Goal: Transaction & Acquisition: Obtain resource

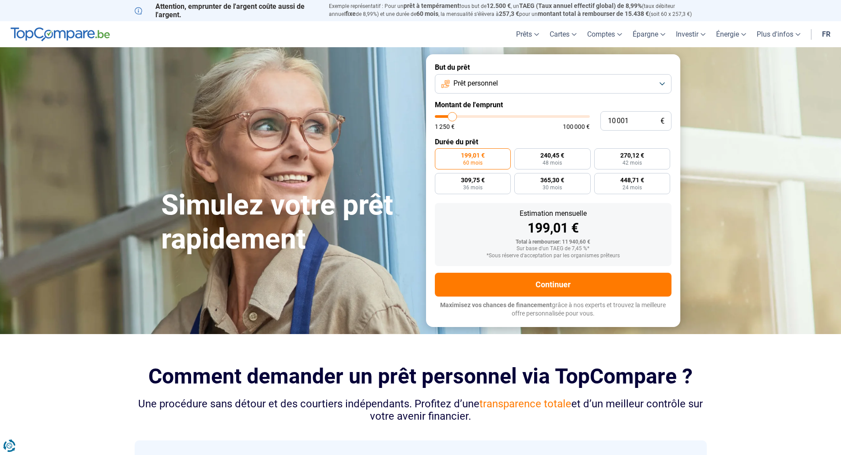
type input "12 750"
type input "12750"
type input "16 000"
type input "16000"
type input "21 250"
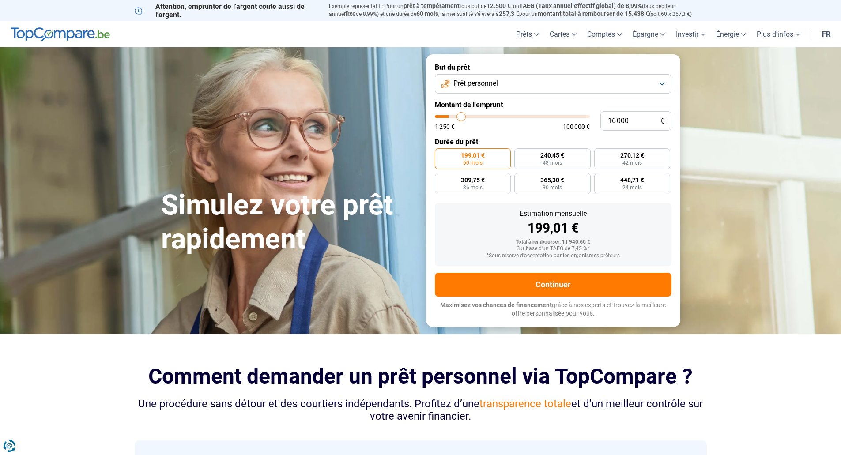
type input "21250"
type input "26 500"
type input "26500"
type input "32 000"
type input "32000"
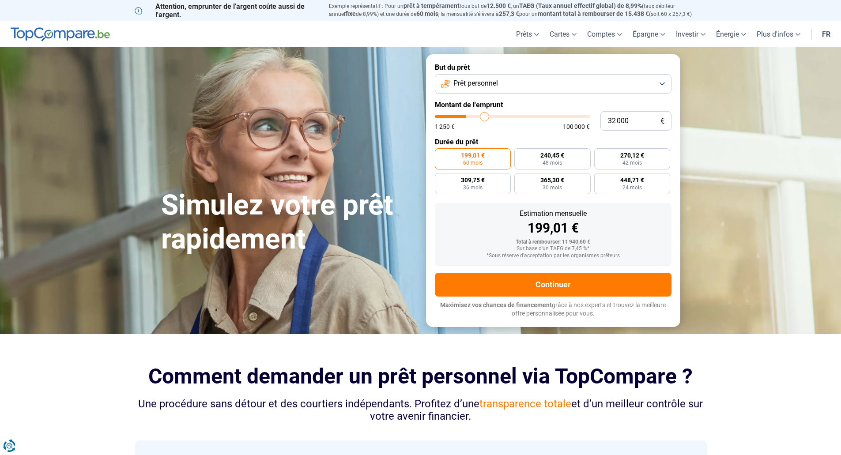
type input "35 500"
type input "35500"
type input "38 500"
type input "38500"
type input "39 250"
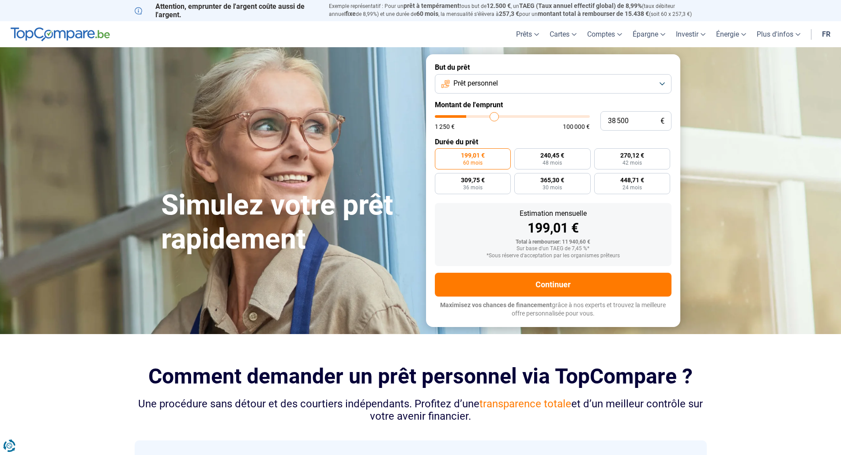
type input "39250"
type input "39 500"
type input "39500"
type input "42 000"
type input "42000"
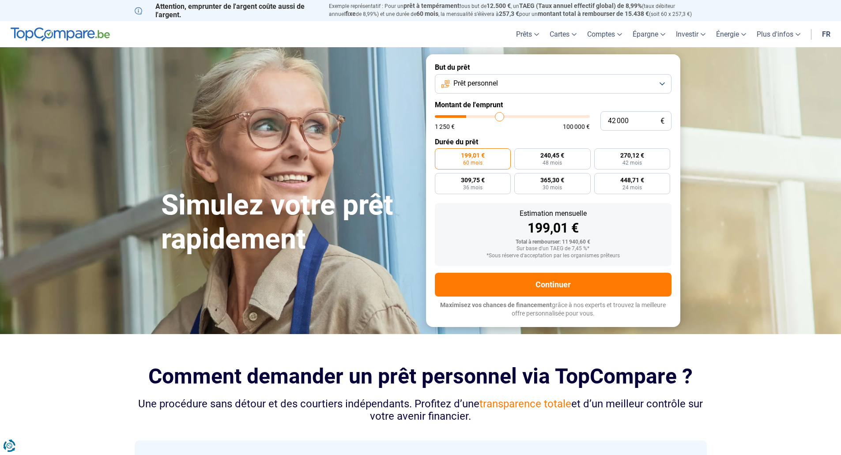
type input "45 250"
type input "45250"
type input "49 500"
type input "49500"
type input "54 250"
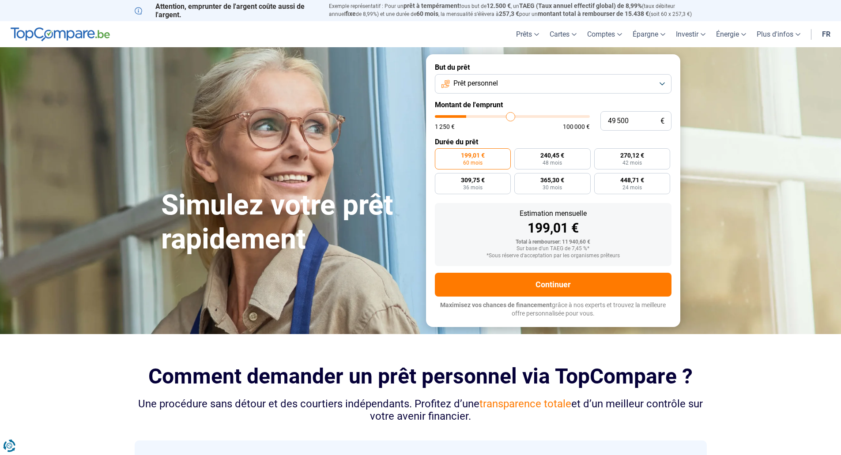
type input "54250"
type input "60 250"
type input "60250"
type input "67 250"
type input "67250"
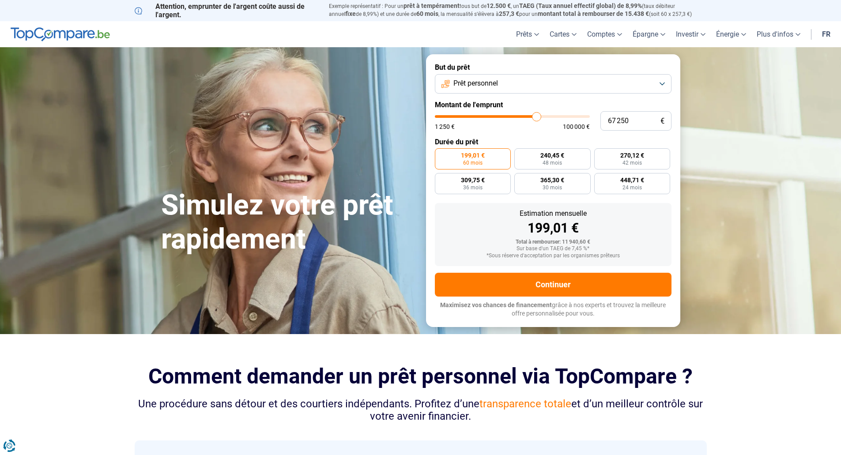
type input "70 500"
type input "70500"
type input "73 500"
type input "73500"
type input "74 000"
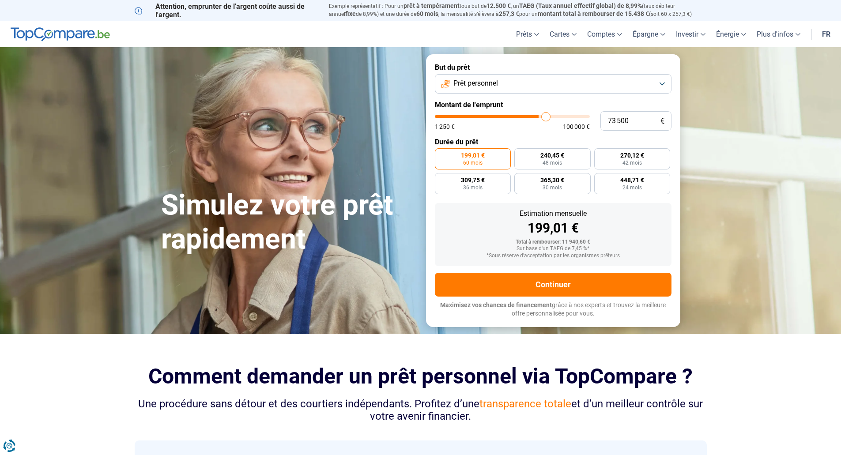
type input "74000"
type input "74 250"
drag, startPoint x: 456, startPoint y: 119, endPoint x: 547, endPoint y: 128, distance: 91.3
type input "74250"
click at [547, 118] on input "range" at bounding box center [512, 116] width 155 height 3
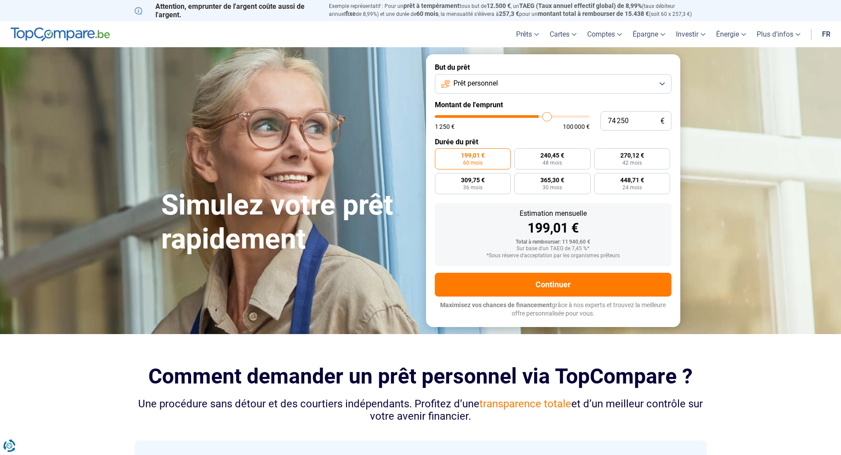
radio input "false"
type input "30 500"
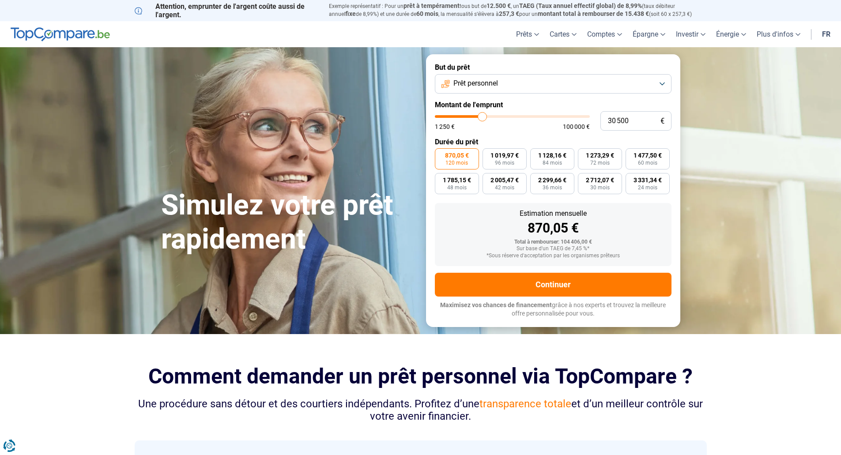
type input "30500"
click at [482, 117] on input "range" at bounding box center [512, 116] width 155 height 3
type input "35 000"
type input "35000"
click at [489, 116] on input "range" at bounding box center [512, 116] width 155 height 3
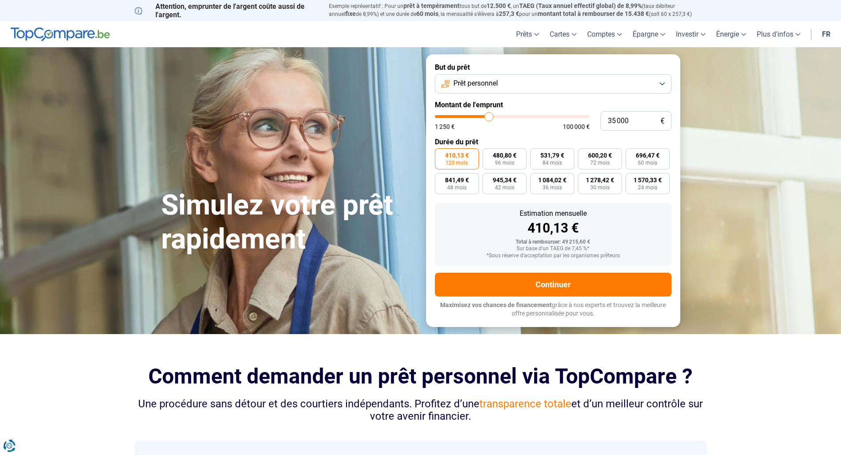
click at [493, 117] on input "range" at bounding box center [512, 116] width 155 height 3
type input "39 500"
type input "39500"
click at [496, 117] on input "range" at bounding box center [512, 116] width 155 height 3
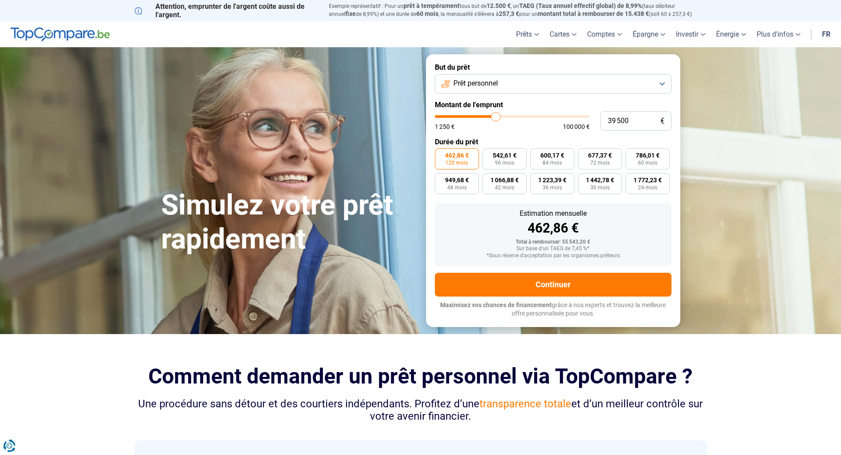
click at [492, 117] on input "range" at bounding box center [512, 116] width 155 height 3
type input "35 250"
type input "35250"
click at [489, 116] on input "range" at bounding box center [512, 116] width 155 height 3
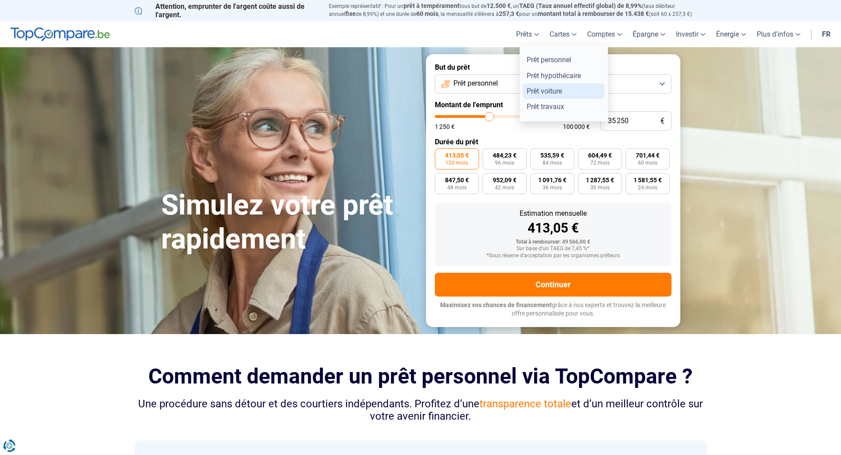
click at [543, 91] on link "Prêt voiture" at bounding box center [563, 90] width 81 height 15
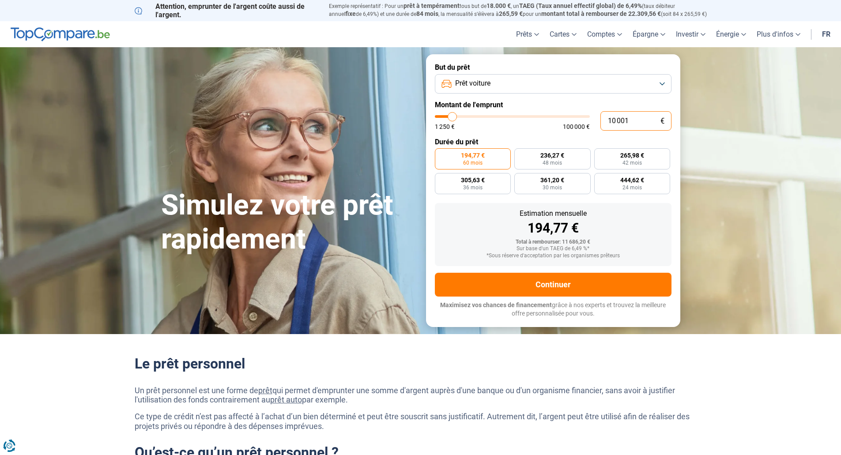
click at [625, 121] on input "10 001" at bounding box center [635, 120] width 71 height 19
click at [629, 120] on input "10 001" at bounding box center [635, 120] width 71 height 19
type input "1 000"
type input "1250"
type input "100"
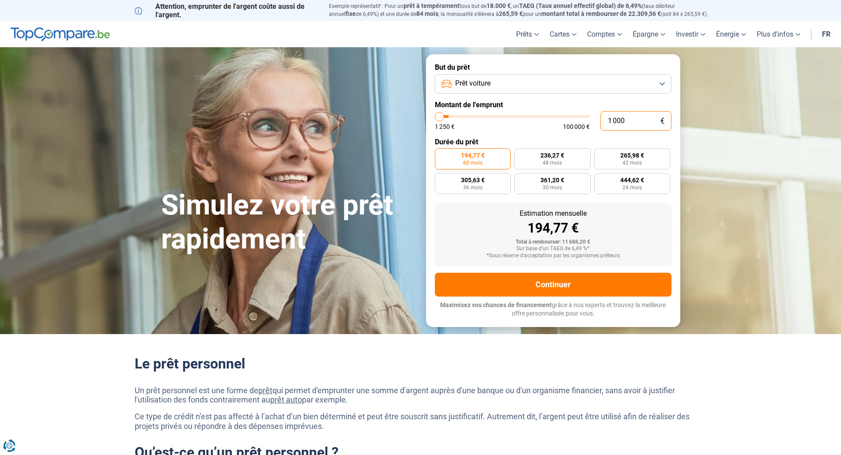
type input "1250"
type input "10"
type input "1250"
type input "1"
type input "1250"
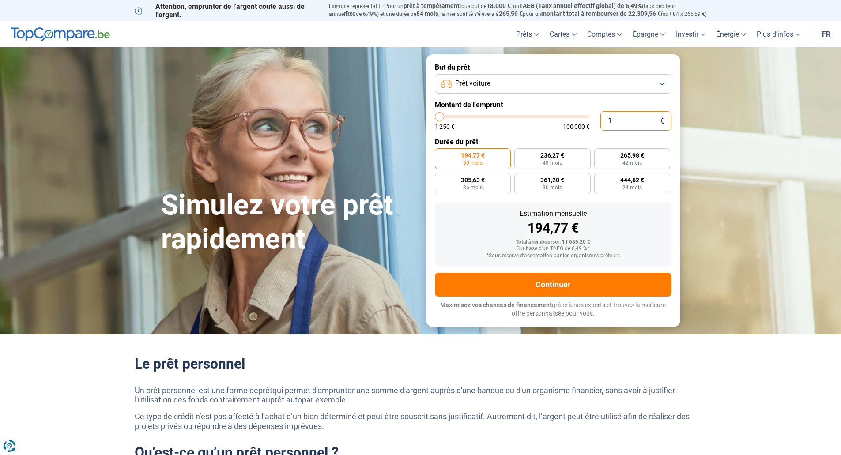
type input "0"
type input "1250"
type input "1 250"
type input "1250"
radio input "true"
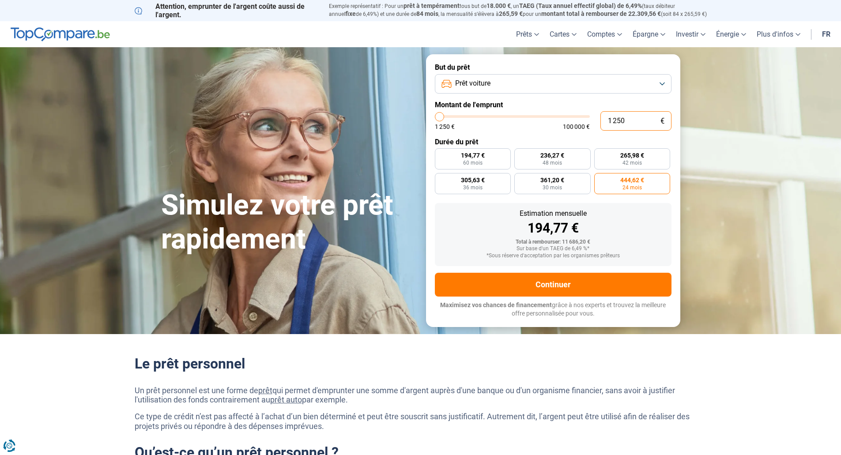
type input "125"
type input "1250"
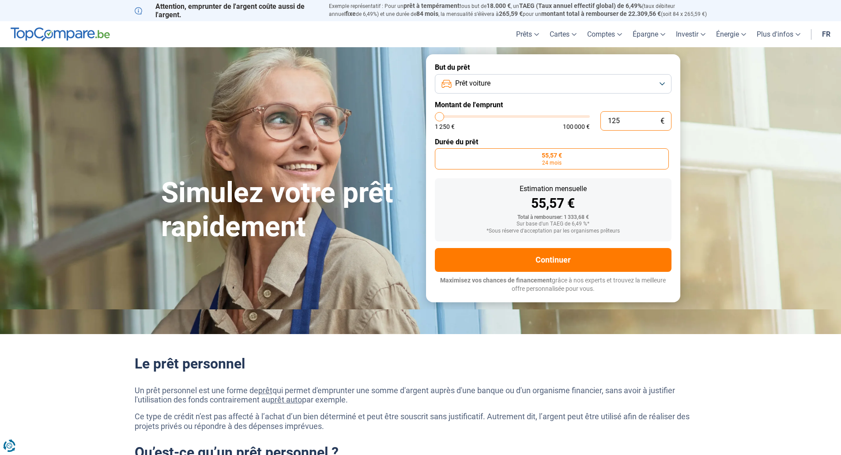
type input "1 250"
type input "1250"
type input "125"
type input "1250"
type input "12"
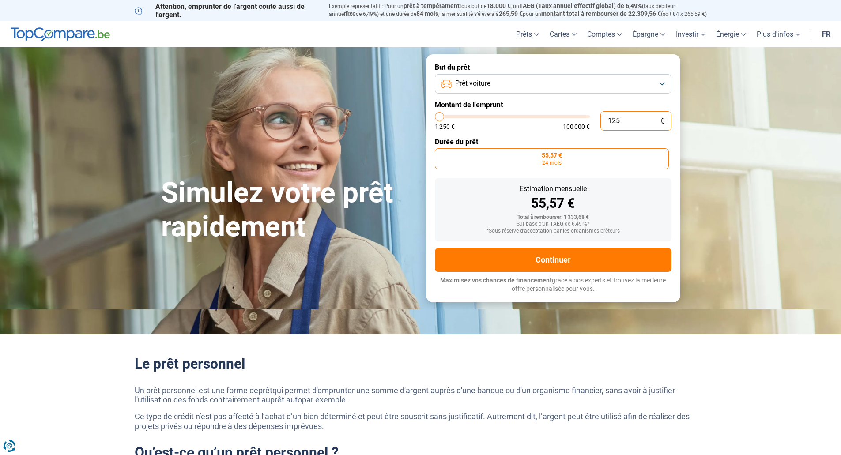
type input "1250"
type input "1"
type input "1250"
type input "0"
type input "1250"
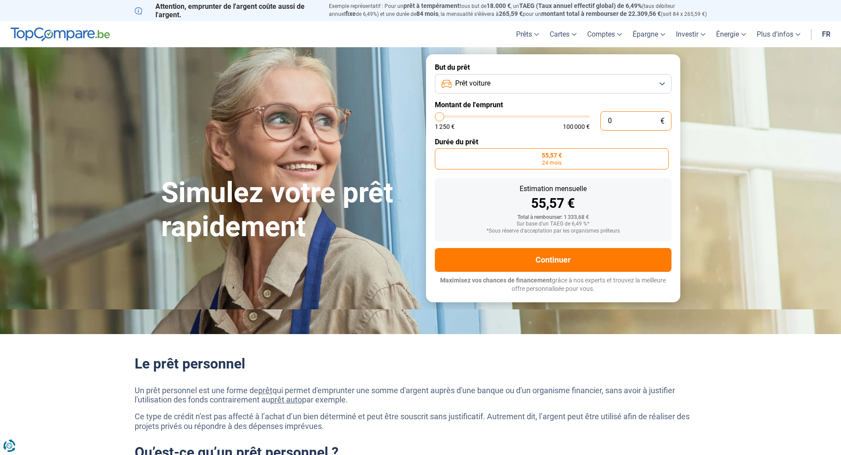
type input "1 250"
type input "1250"
type input "12 503"
type input "12500"
type input "125 036"
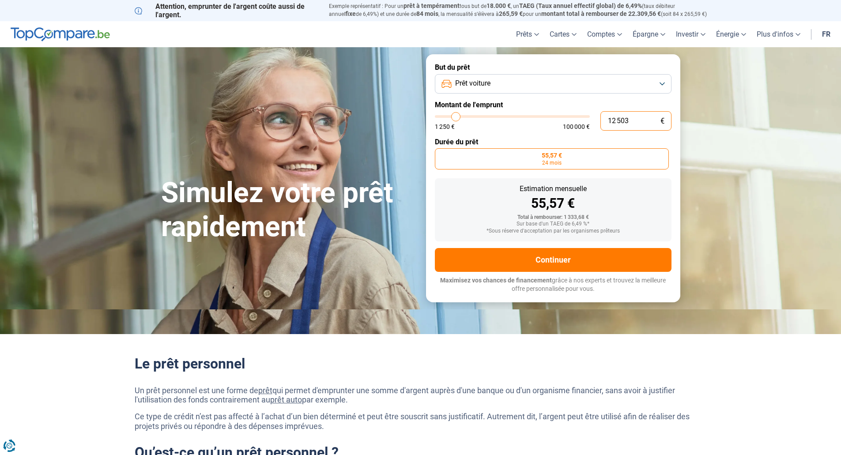
type input "100000"
type input "100 000"
type input "100000"
radio input "false"
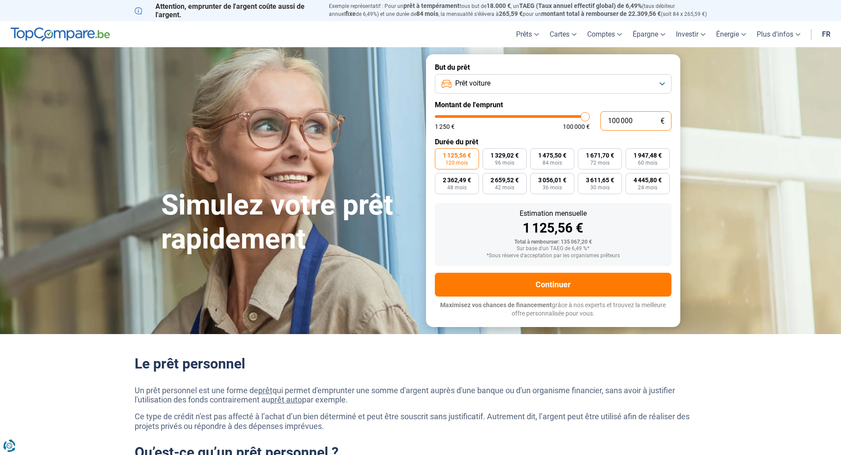
type input "10 000"
type input "10000"
type input "1 000"
type input "1250"
type input "100"
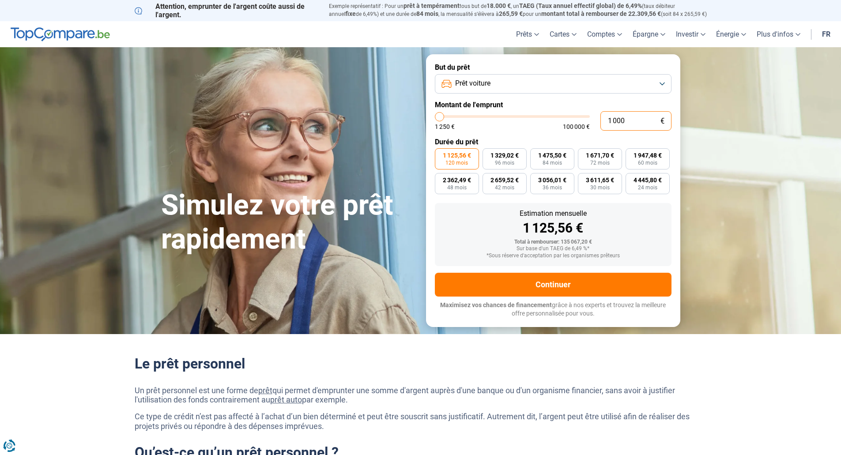
type input "1250"
type input "10"
type input "1250"
type input "1"
type input "1250"
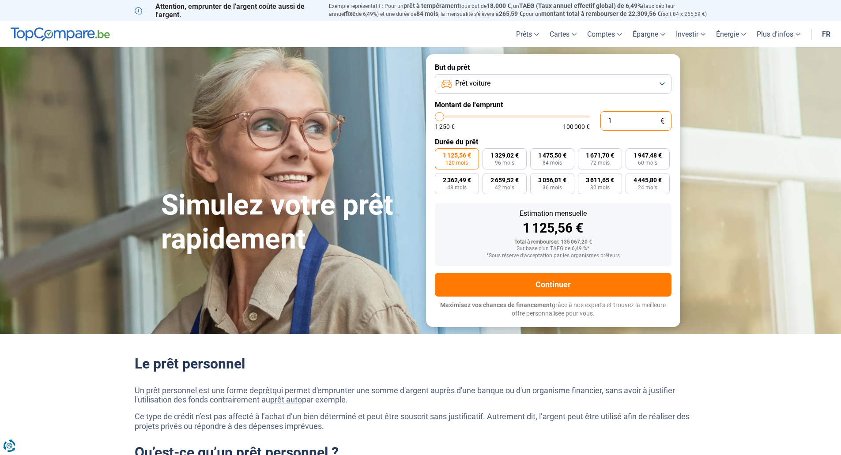
type input "0"
type input "1250"
type input "1 250"
type input "1250"
radio input "true"
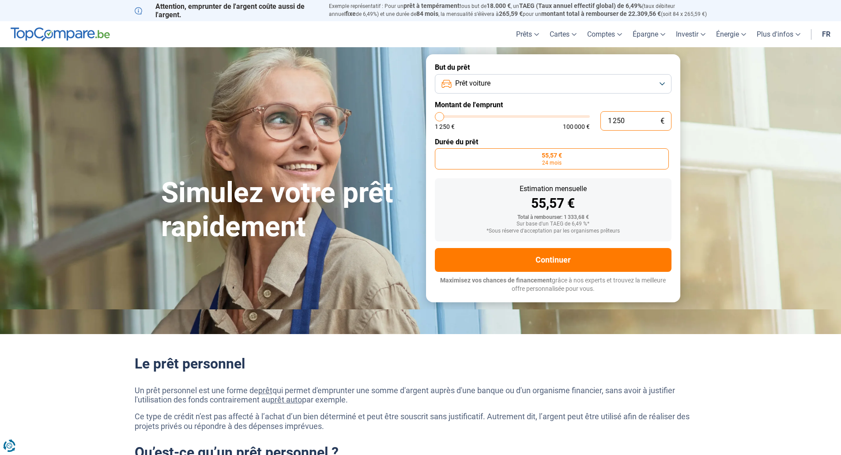
type input "125"
type input "1250"
type input "1 250"
type input "1250"
type input "12 250"
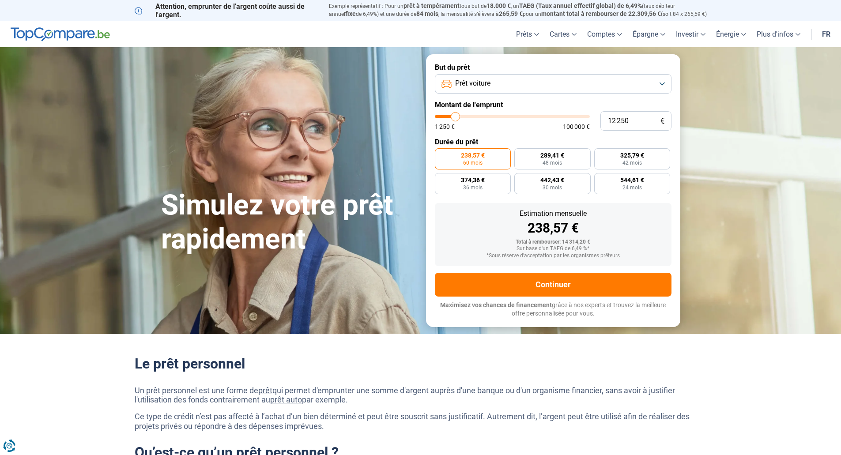
type input "12250"
click at [455, 117] on input "range" at bounding box center [512, 116] width 155 height 3
type input "19 000"
type input "19000"
click at [465, 117] on input "range" at bounding box center [512, 116] width 155 height 3
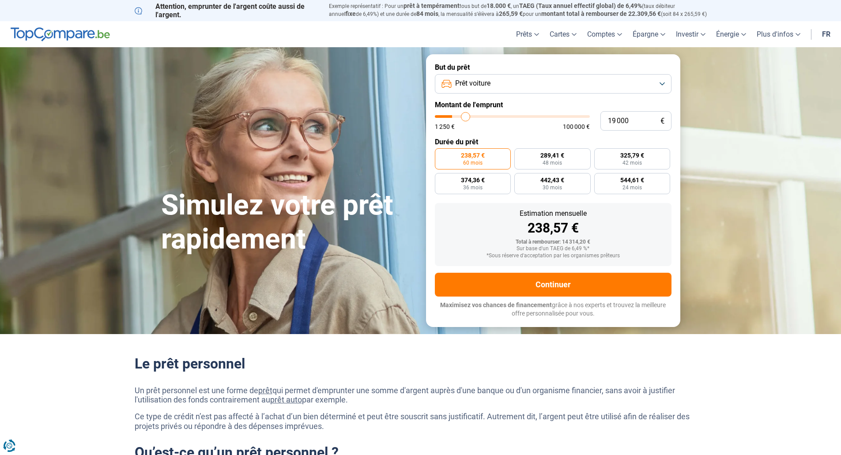
radio input "false"
type input "32 750"
type input "32750"
click at [485, 116] on input "range" at bounding box center [512, 116] width 155 height 3
radio input "false"
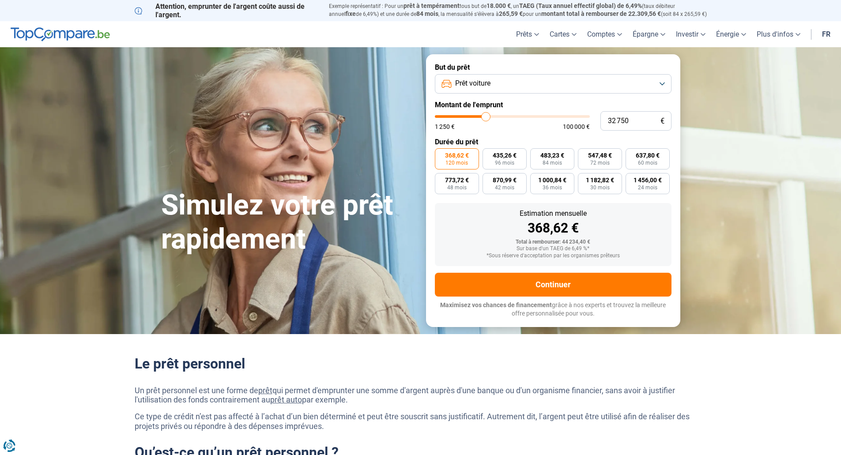
type input "39 750"
type input "39750"
click at [496, 116] on input "range" at bounding box center [512, 116] width 155 height 3
click at [493, 116] on input "range" at bounding box center [512, 116] width 155 height 3
type input "43 500"
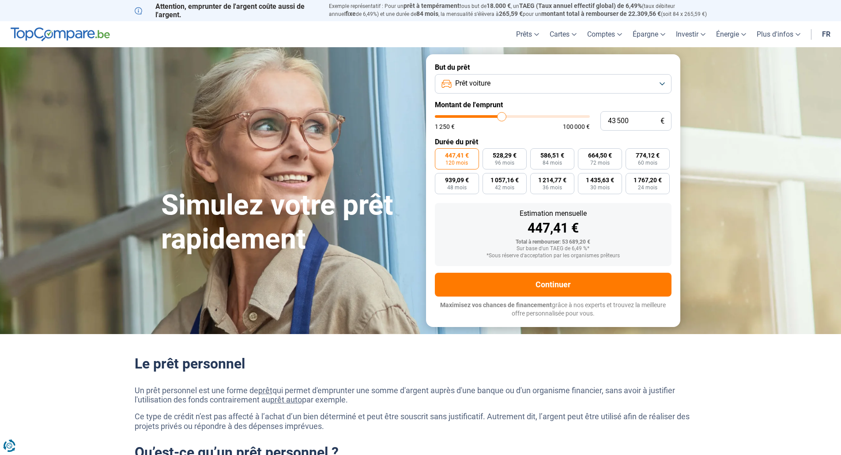
type input "43500"
click at [501, 117] on input "range" at bounding box center [512, 116] width 155 height 3
click at [498, 117] on input "range" at bounding box center [512, 116] width 155 height 3
type input "40 000"
type input "40000"
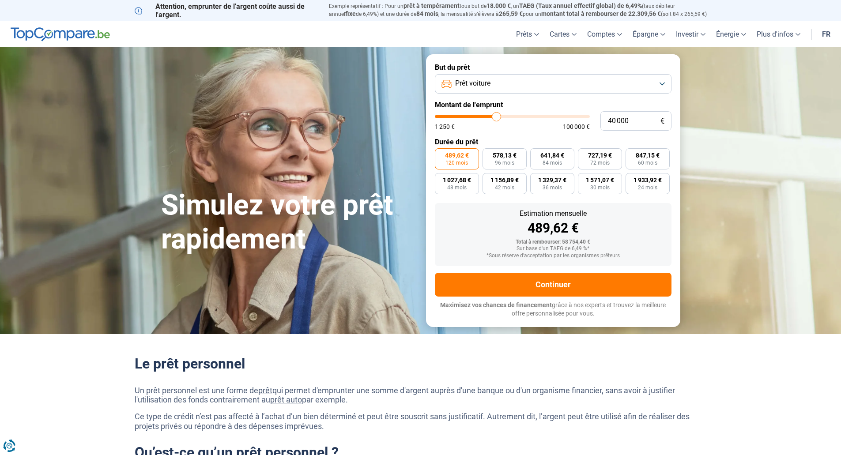
click at [497, 117] on input "range" at bounding box center [512, 116] width 155 height 3
click at [665, 82] on button "Prêt voiture" at bounding box center [553, 83] width 237 height 19
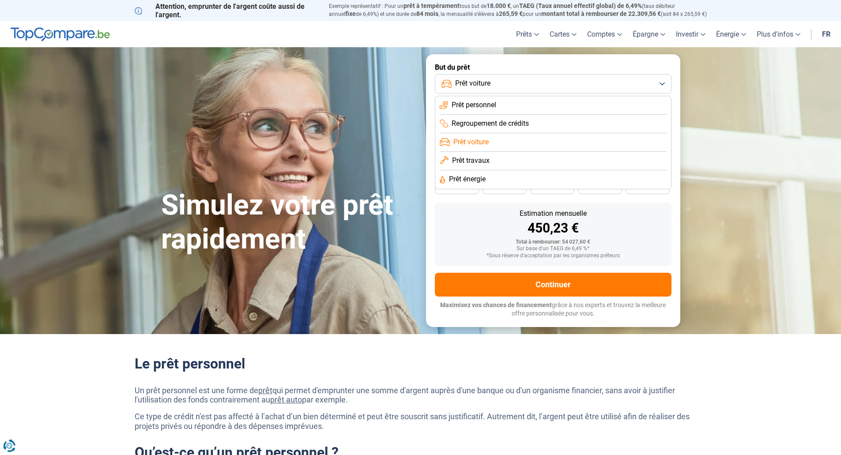
click at [735, 131] on section "Simulez votre prêt rapidement Simulez votre prêt rapidement But du prêt Prêt vo…" at bounding box center [420, 190] width 841 height 286
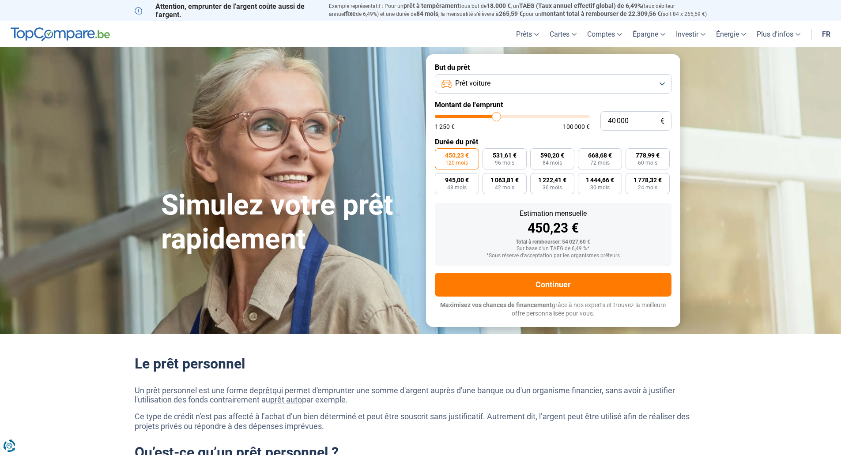
click at [826, 39] on link "fr" at bounding box center [826, 34] width 19 height 26
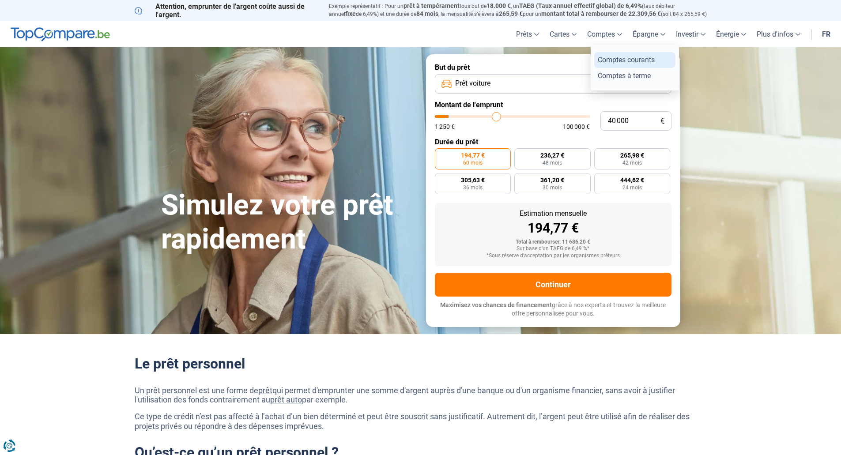
click at [634, 58] on link "Comptes courants" at bounding box center [634, 59] width 81 height 15
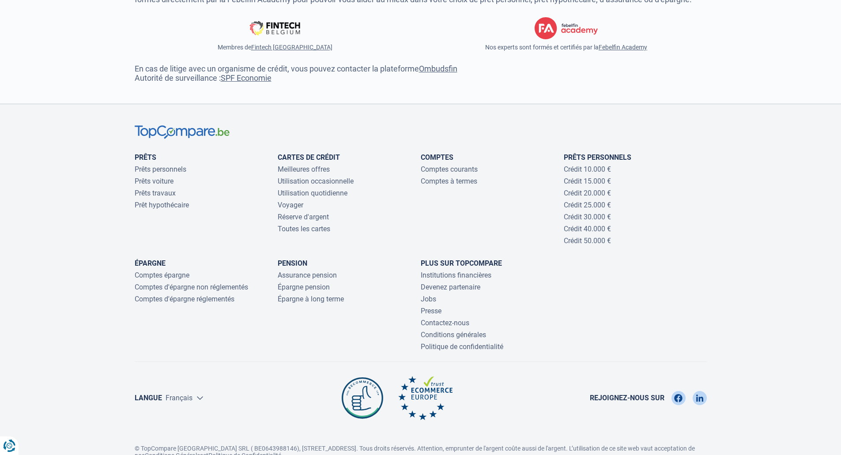
scroll to position [2781, 0]
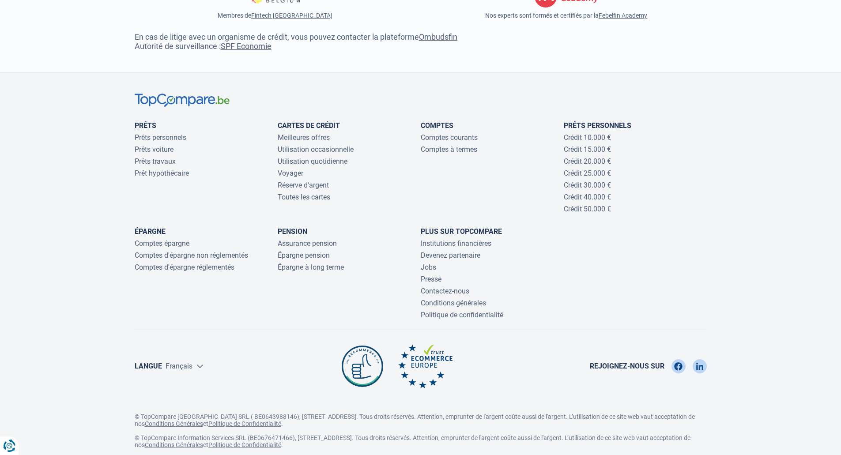
click at [199, 367] on select "Nederlands Français" at bounding box center [185, 366] width 38 height 8
click at [248, 367] on div "Langue Nederlands Français Rejoignez-nous sur" at bounding box center [421, 366] width 572 height 44
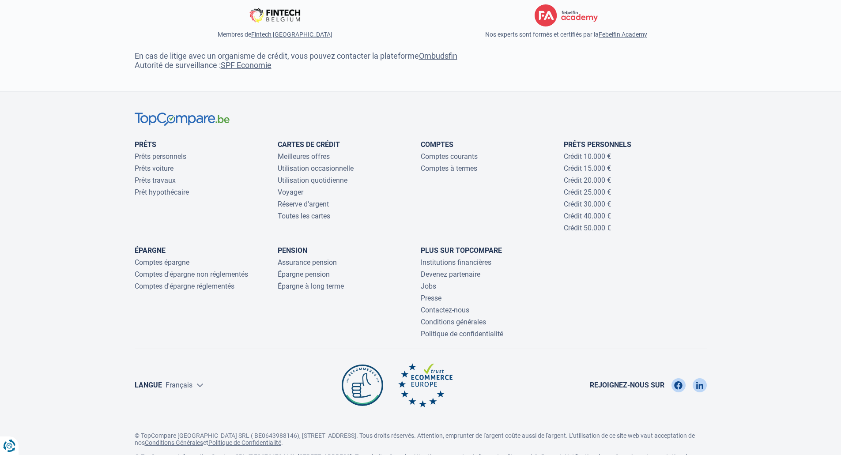
scroll to position [2683, 0]
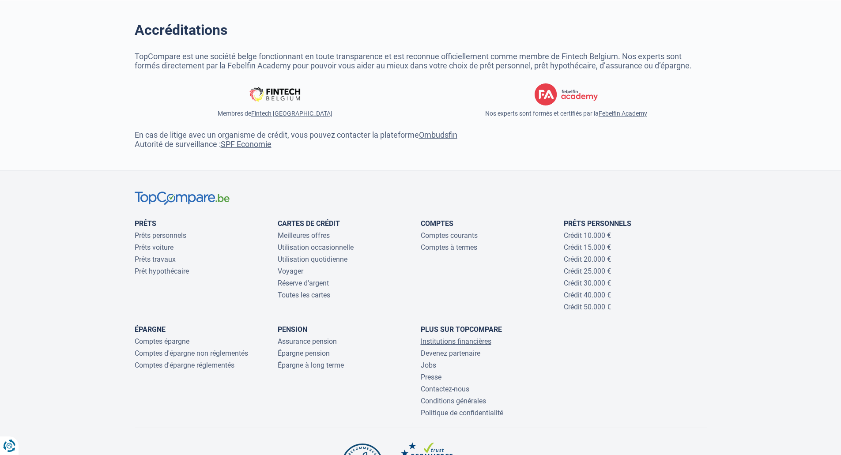
click at [478, 341] on link "Institutions financières" at bounding box center [456, 341] width 71 height 8
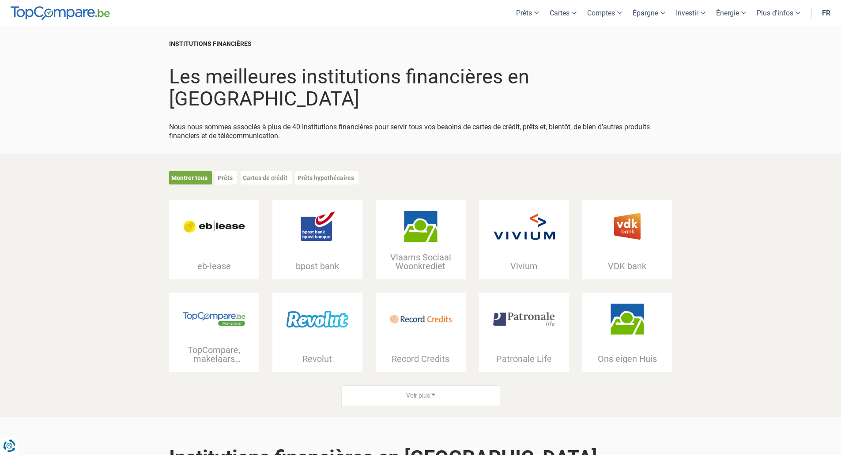
click at [422, 305] on img at bounding box center [421, 319] width 62 height 31
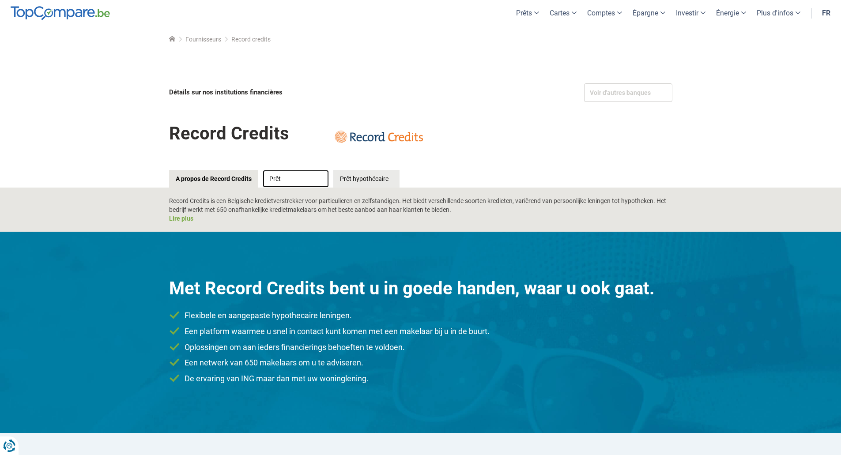
click at [282, 176] on link "Prêt" at bounding box center [296, 179] width 66 height 18
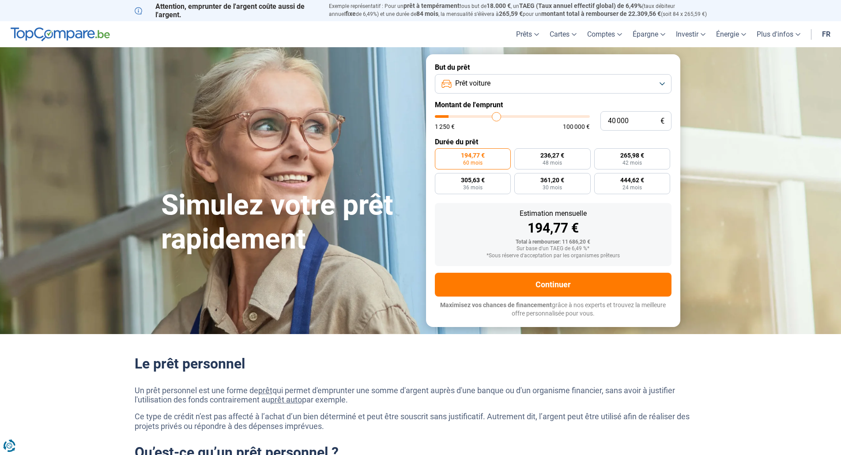
click at [665, 83] on button "Prêt voiture" at bounding box center [553, 83] width 237 height 19
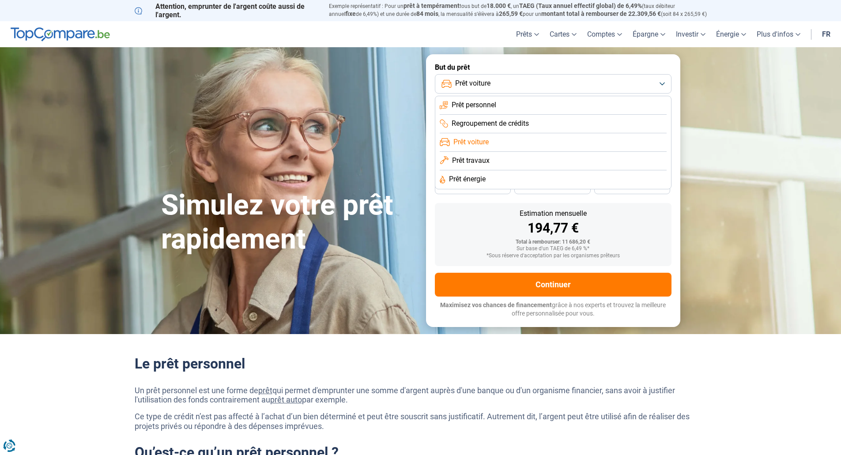
click at [509, 121] on span "Regroupement de crédits" at bounding box center [490, 124] width 77 height 10
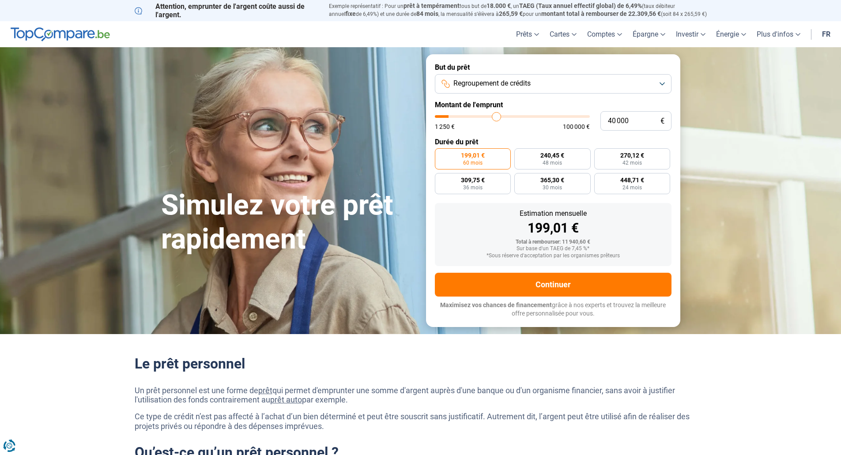
click at [498, 117] on input "range" at bounding box center [512, 116] width 155 height 3
type input "10 001"
type input "10000"
radio input "false"
click at [542, 81] on button "Regroupement de crédits" at bounding box center [553, 83] width 237 height 19
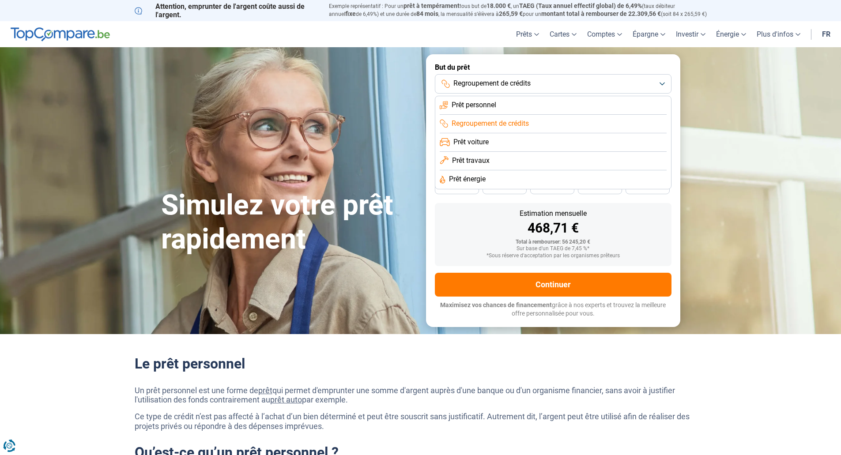
click at [496, 124] on span "Regroupement de crédits" at bounding box center [490, 124] width 77 height 10
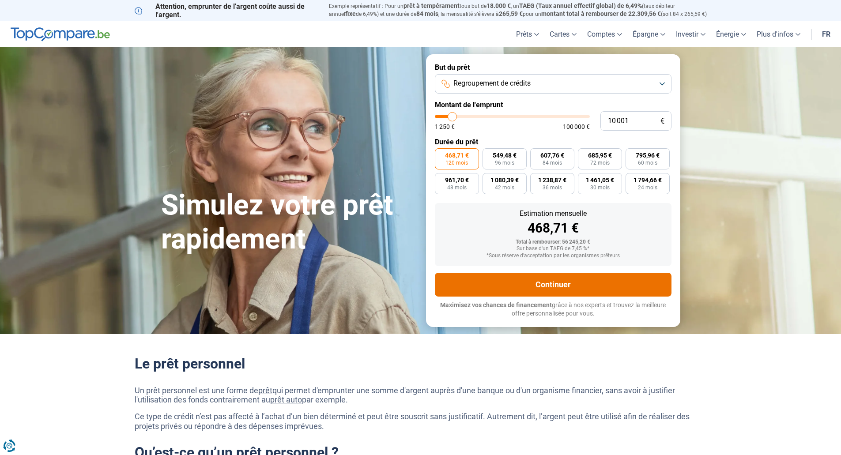
click at [555, 286] on button "Continuer" at bounding box center [553, 285] width 237 height 24
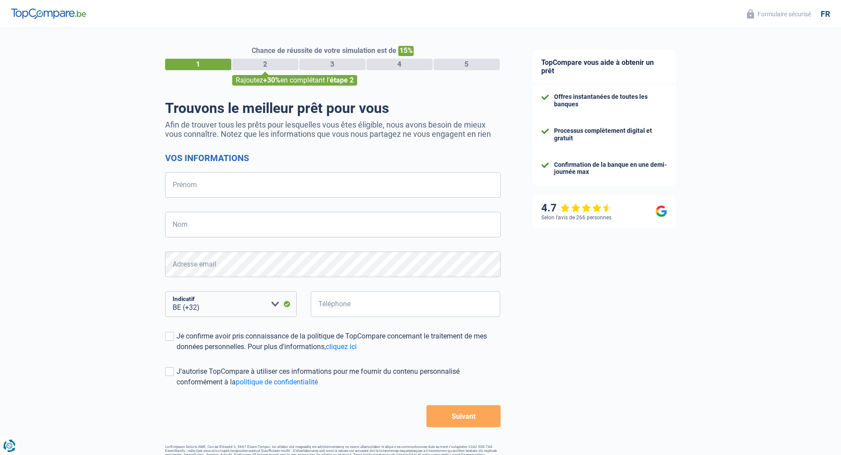
select select "32"
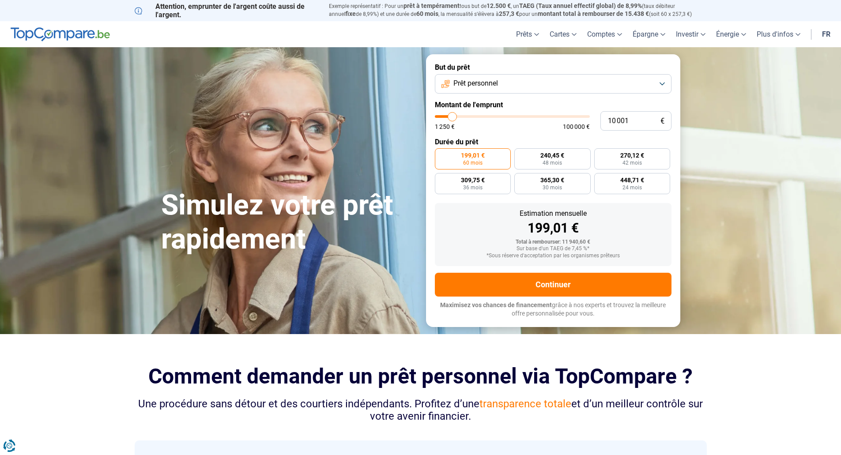
click at [660, 81] on button "Prêt personnel" at bounding box center [553, 83] width 237 height 19
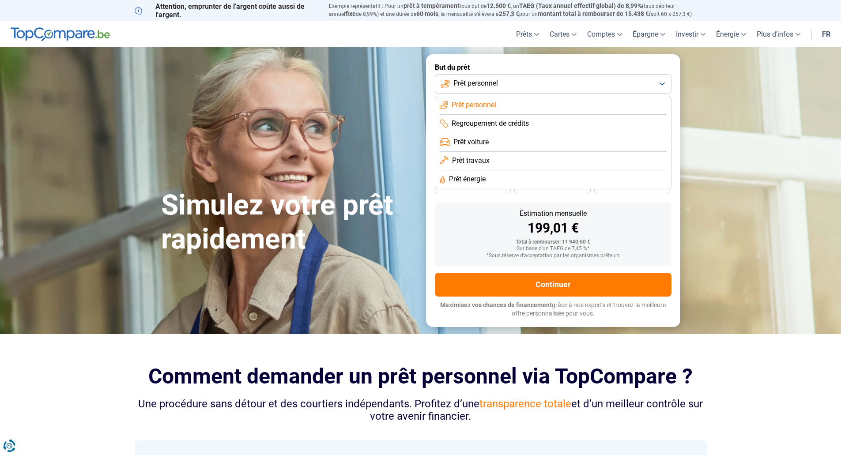
click at [492, 123] on span "Regroupement de crédits" at bounding box center [490, 124] width 77 height 10
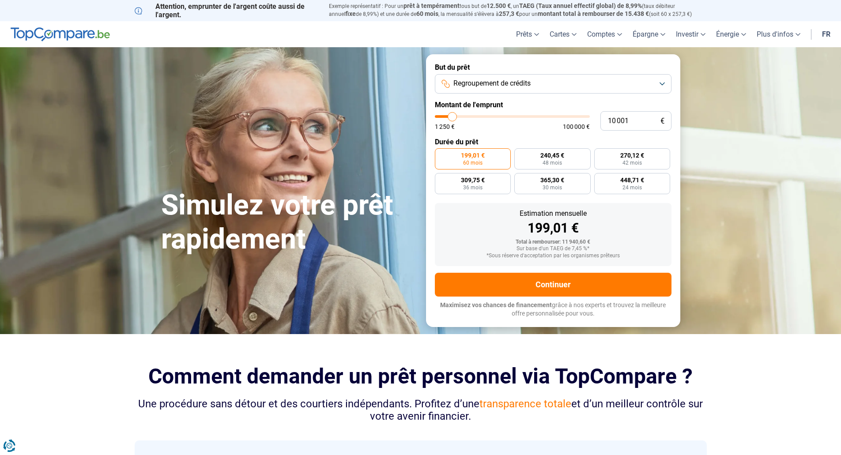
type input "23 750"
type input "23750"
click at [472, 117] on input "range" at bounding box center [512, 116] width 155 height 3
radio input "false"
type input "35 250"
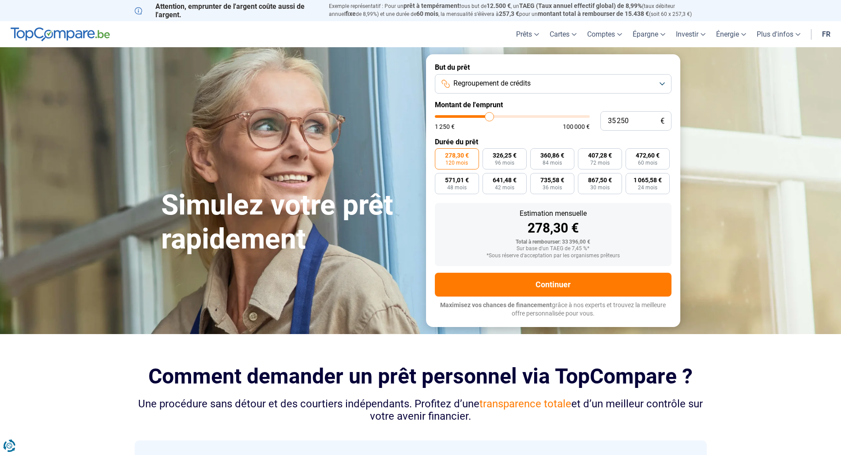
type input "35250"
click at [489, 115] on input "range" at bounding box center [512, 116] width 155 height 3
type input "45 750"
type input "45750"
click at [505, 117] on input "range" at bounding box center [512, 116] width 155 height 3
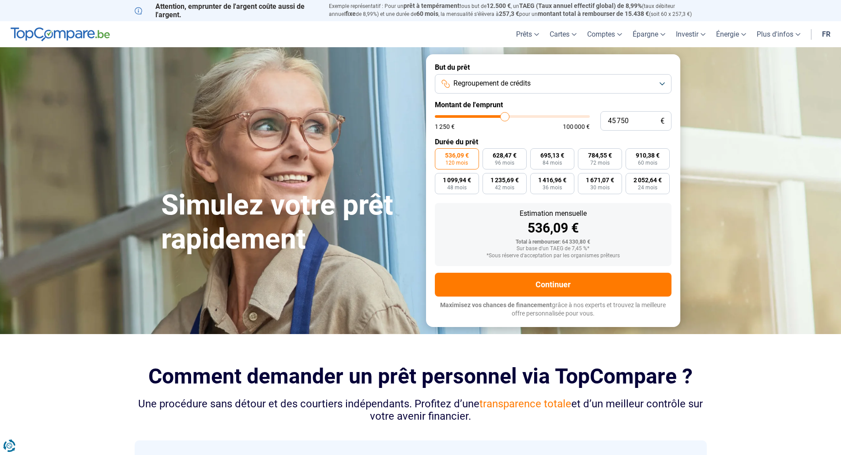
type input "37 750"
type input "37750"
click at [493, 116] on input "range" at bounding box center [512, 116] width 155 height 3
click at [496, 118] on input "range" at bounding box center [512, 116] width 155 height 3
type input "42 500"
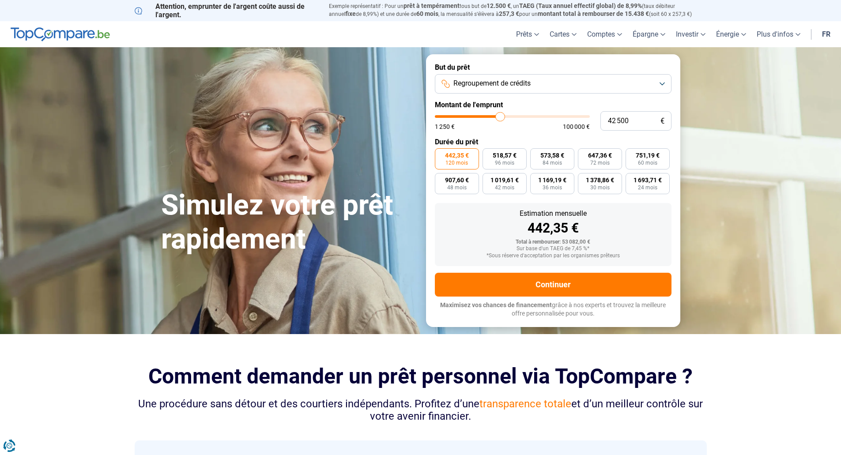
type input "42500"
click at [500, 118] on input "range" at bounding box center [512, 116] width 155 height 3
type input "39 250"
type input "39250"
type input "38 500"
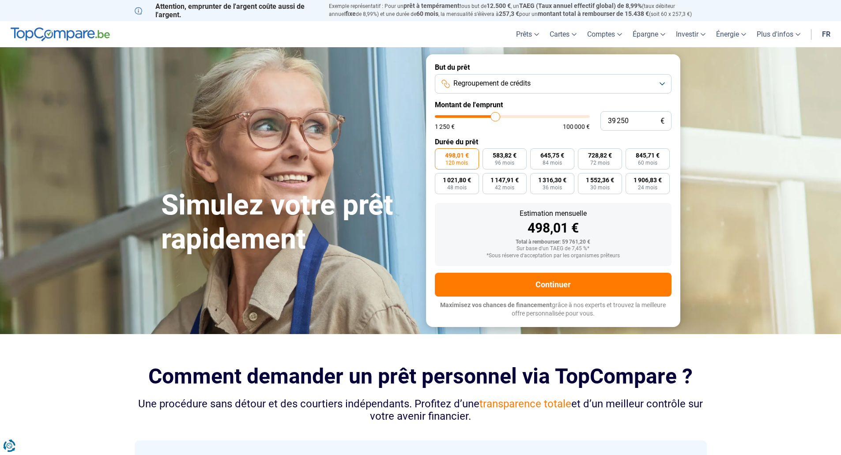
type input "38500"
type input "38 250"
type input "38250"
type input "38 000"
type input "38000"
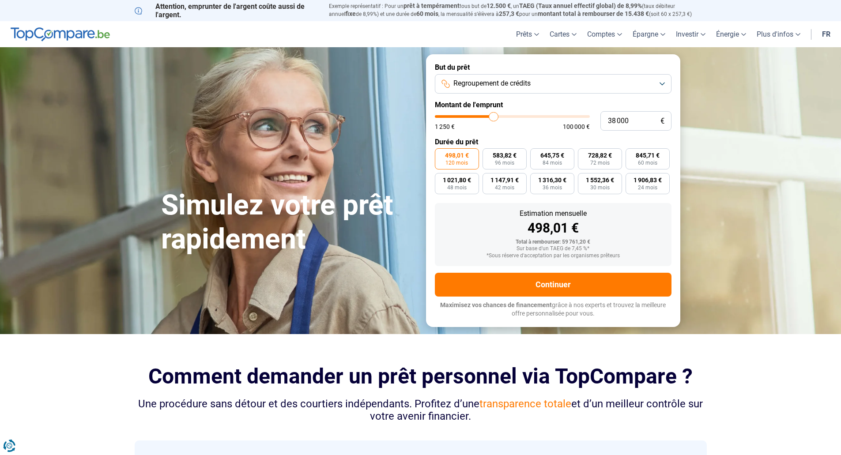
type input "37 750"
type input "37750"
type input "38 000"
type input "38000"
type input "38 500"
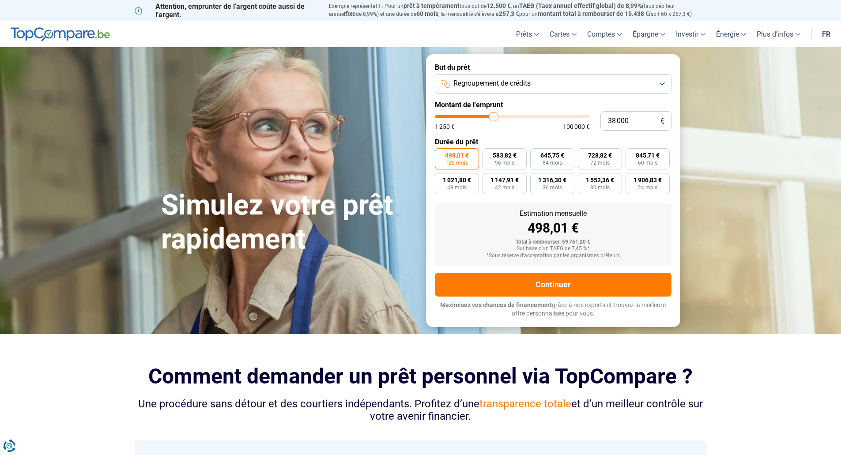
type input "38500"
type input "38 750"
type input "38750"
type input "39 250"
type input "39250"
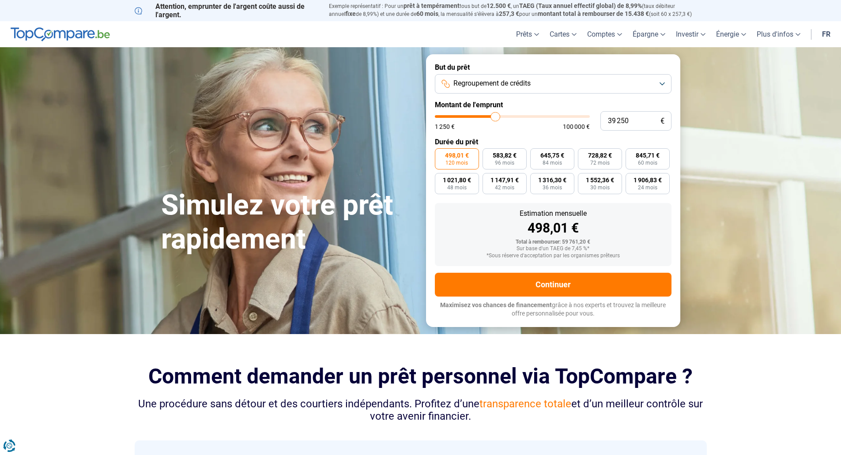
type input "39 500"
type input "39500"
type input "39 750"
type input "39750"
type input "40 000"
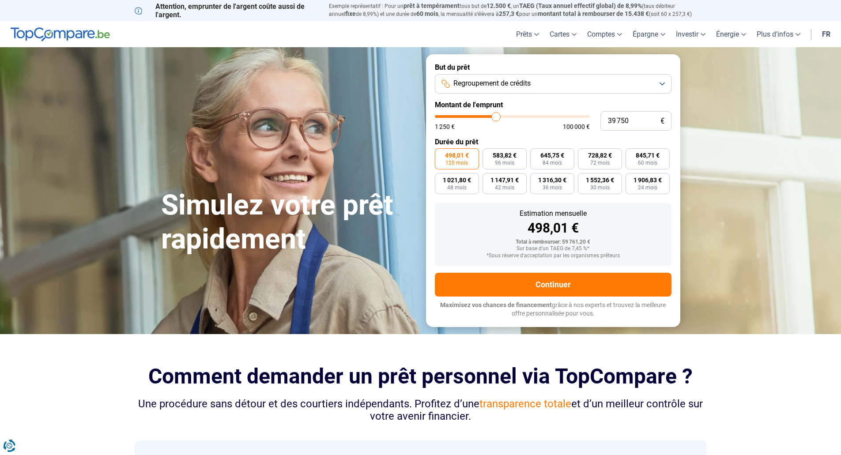
type input "40000"
type input "40 250"
type input "40250"
type input "40 000"
type input "40000"
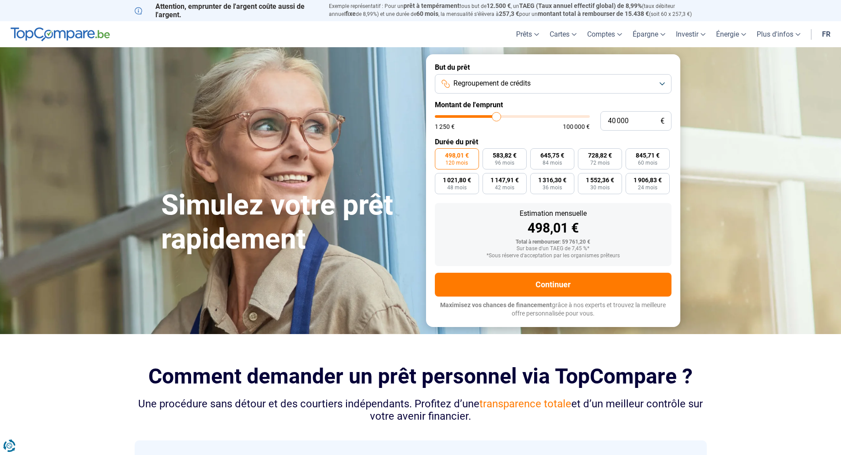
type input "39 250"
type input "39250"
type input "38 750"
type input "38750"
type input "39 250"
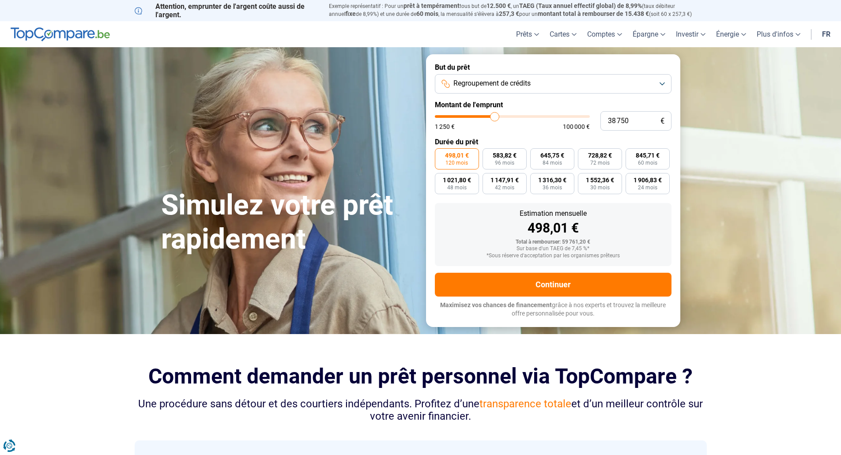
type input "39250"
type input "39 500"
type input "39500"
type input "39 750"
type input "39750"
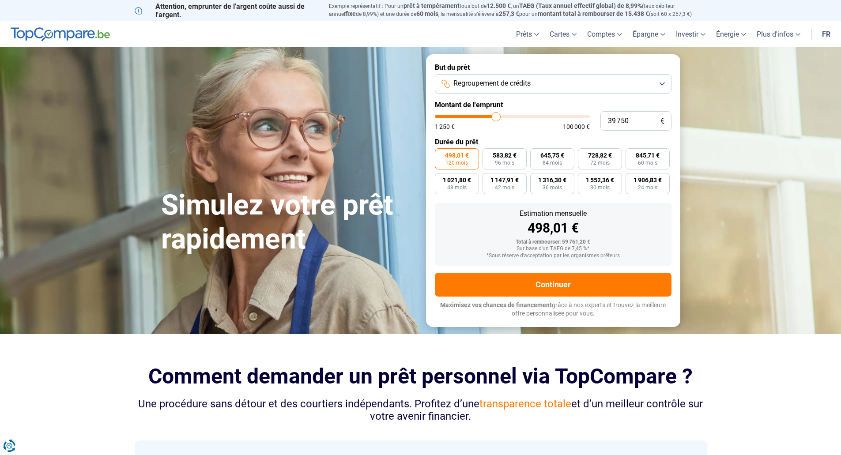
type input "40 000"
type input "40000"
click at [497, 118] on input "range" at bounding box center [512, 116] width 155 height 3
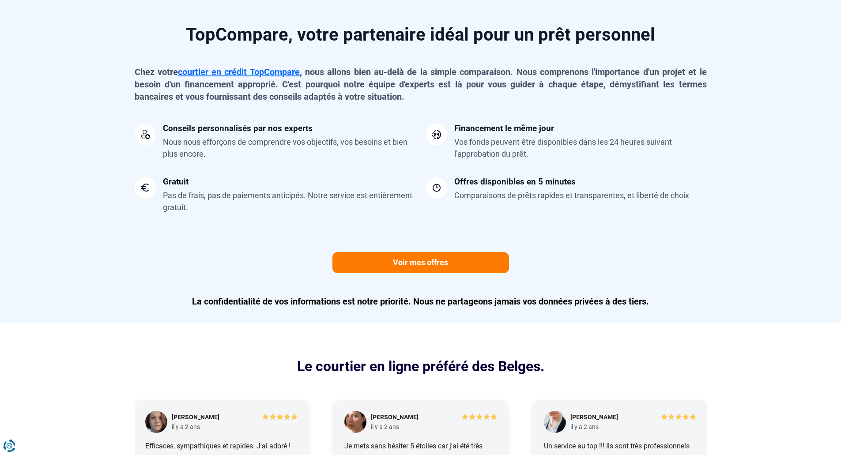
scroll to position [794, 0]
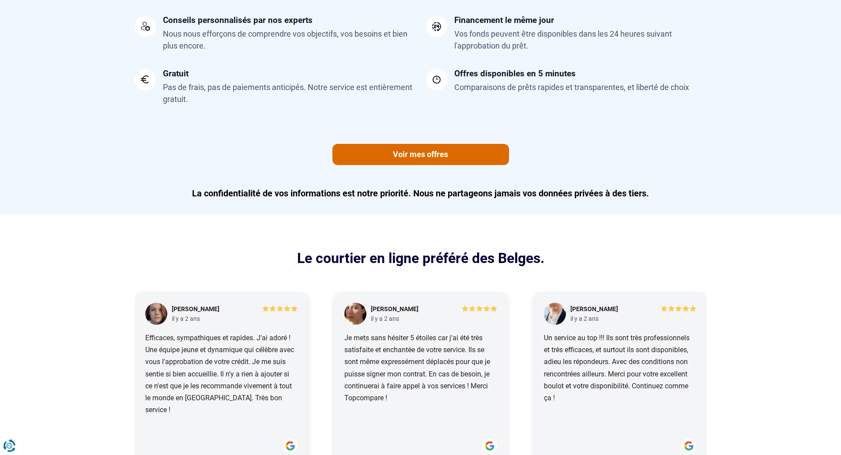
click at [433, 155] on link "Voir mes offres" at bounding box center [420, 154] width 177 height 21
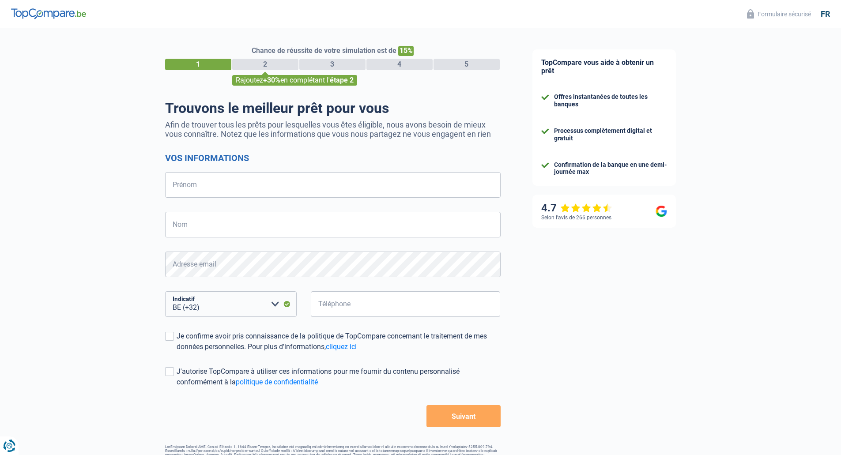
select select "32"
